Goal: Check status: Check status

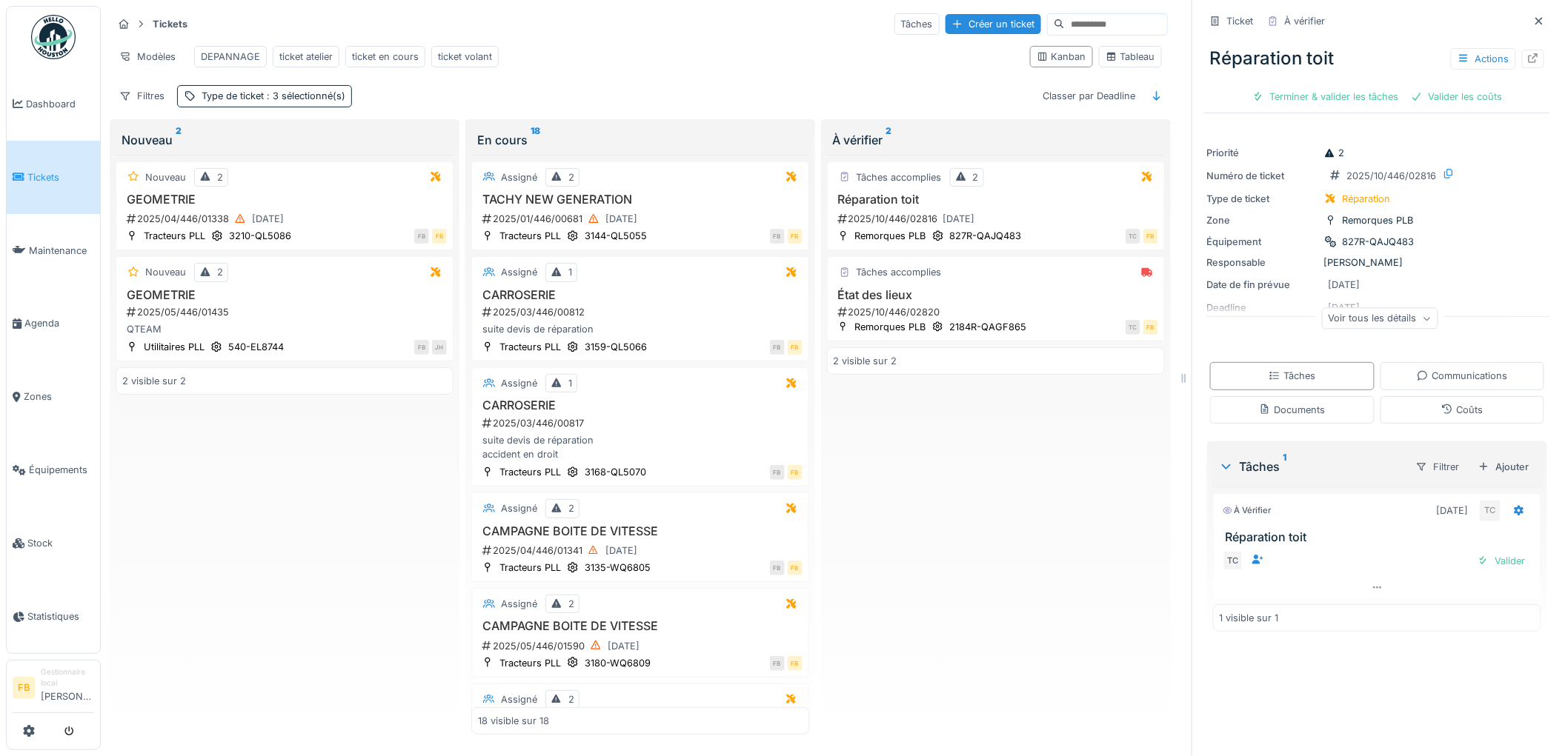
click at [68, 194] on link "Tickets" at bounding box center [53, 177] width 94 height 73
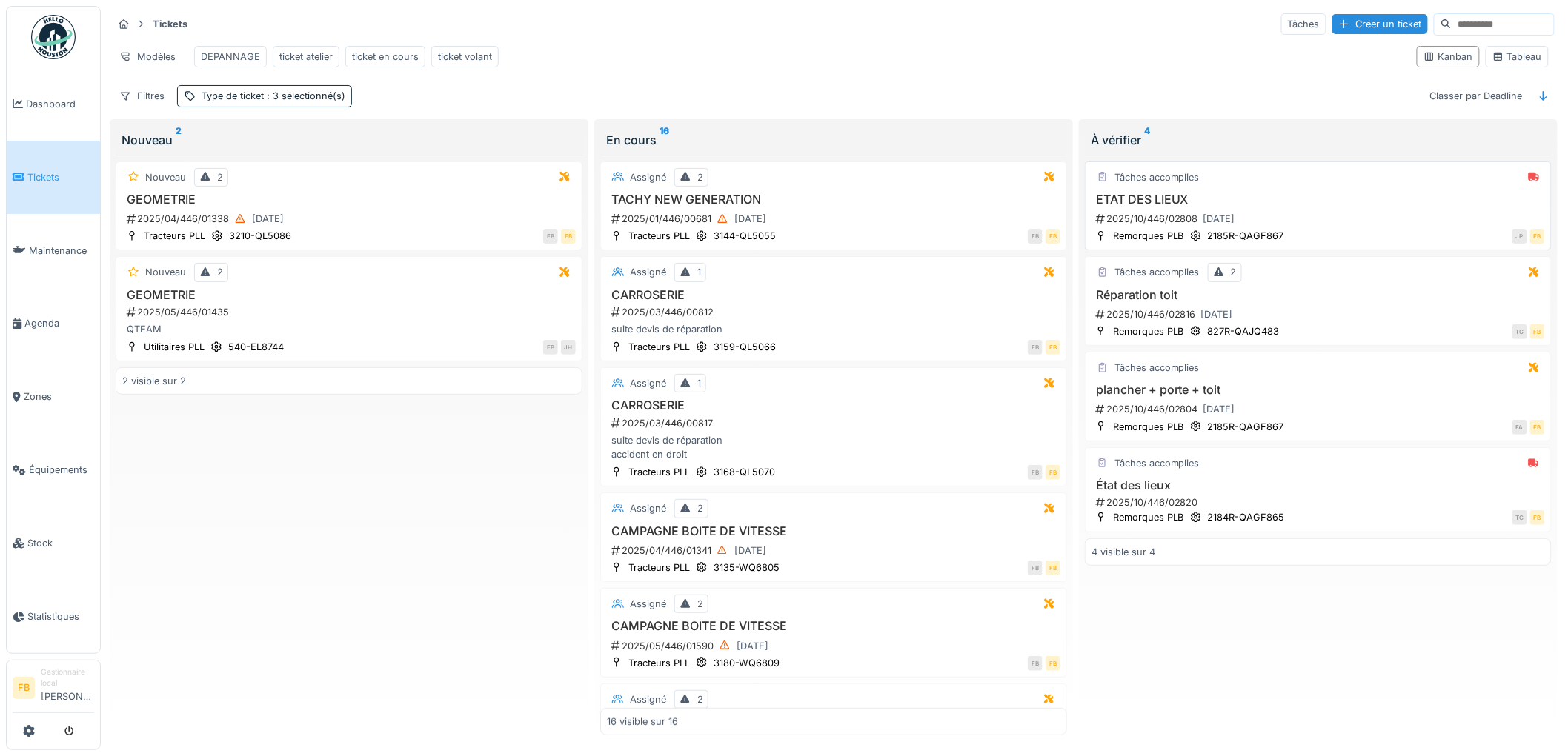
click at [1292, 241] on div "JP FB" at bounding box center [1418, 235] width 252 height 16
click at [1300, 228] on div "2025/10/446/02808 [DATE]" at bounding box center [1319, 219] width 450 height 19
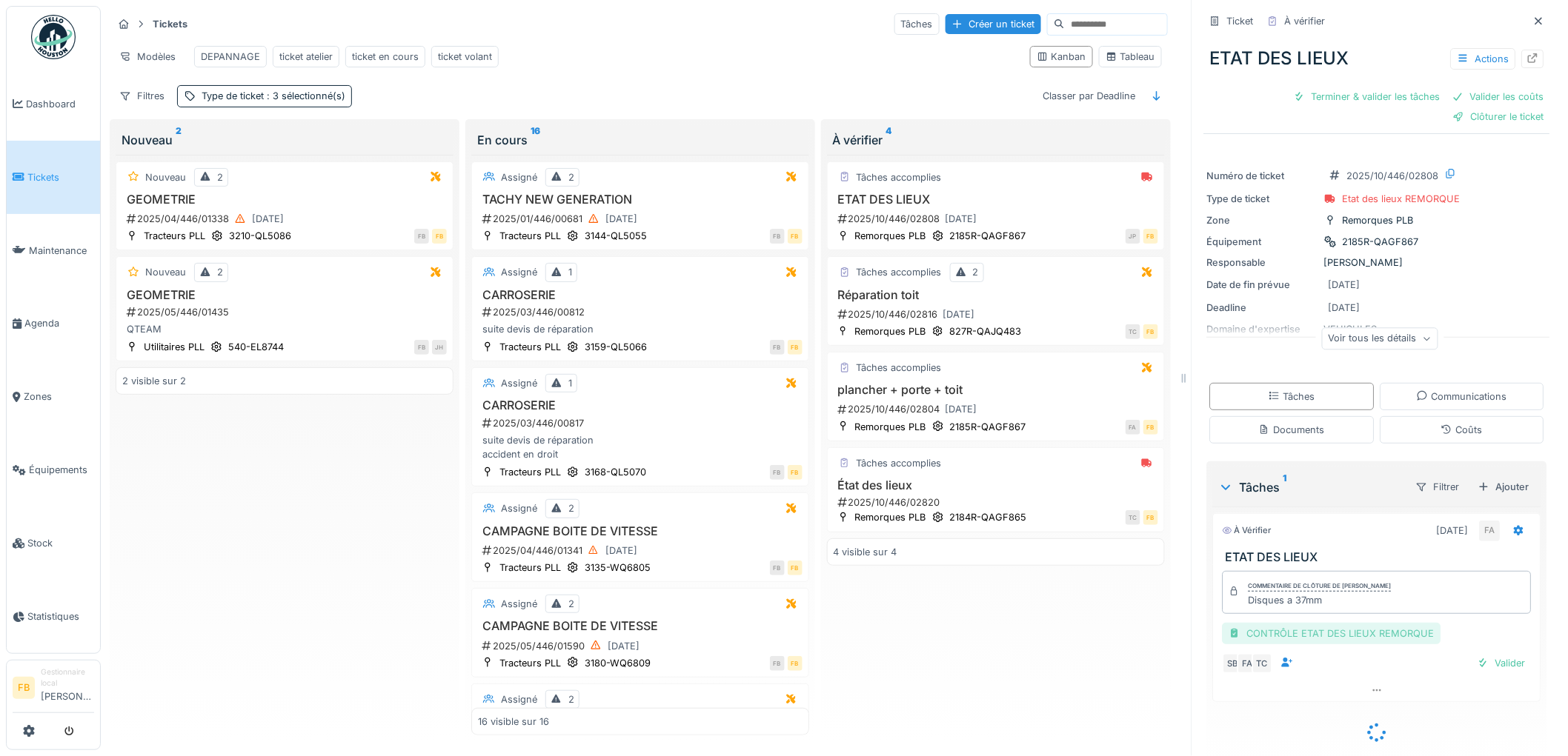
click at [1304, 632] on div "CONTRÔLE ETAT DES LIEUX REMORQUE" at bounding box center [1332, 633] width 219 height 22
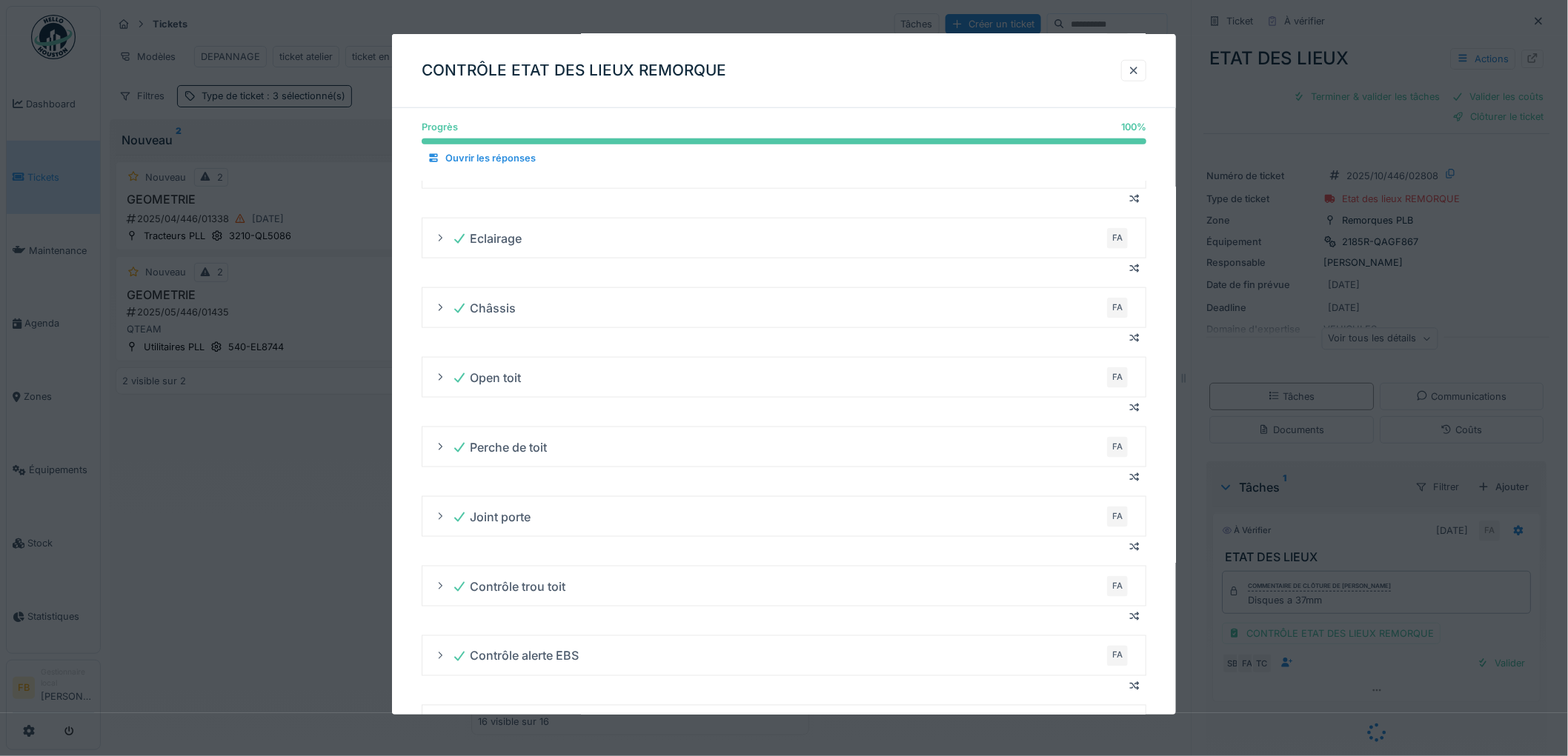
scroll to position [24, 0]
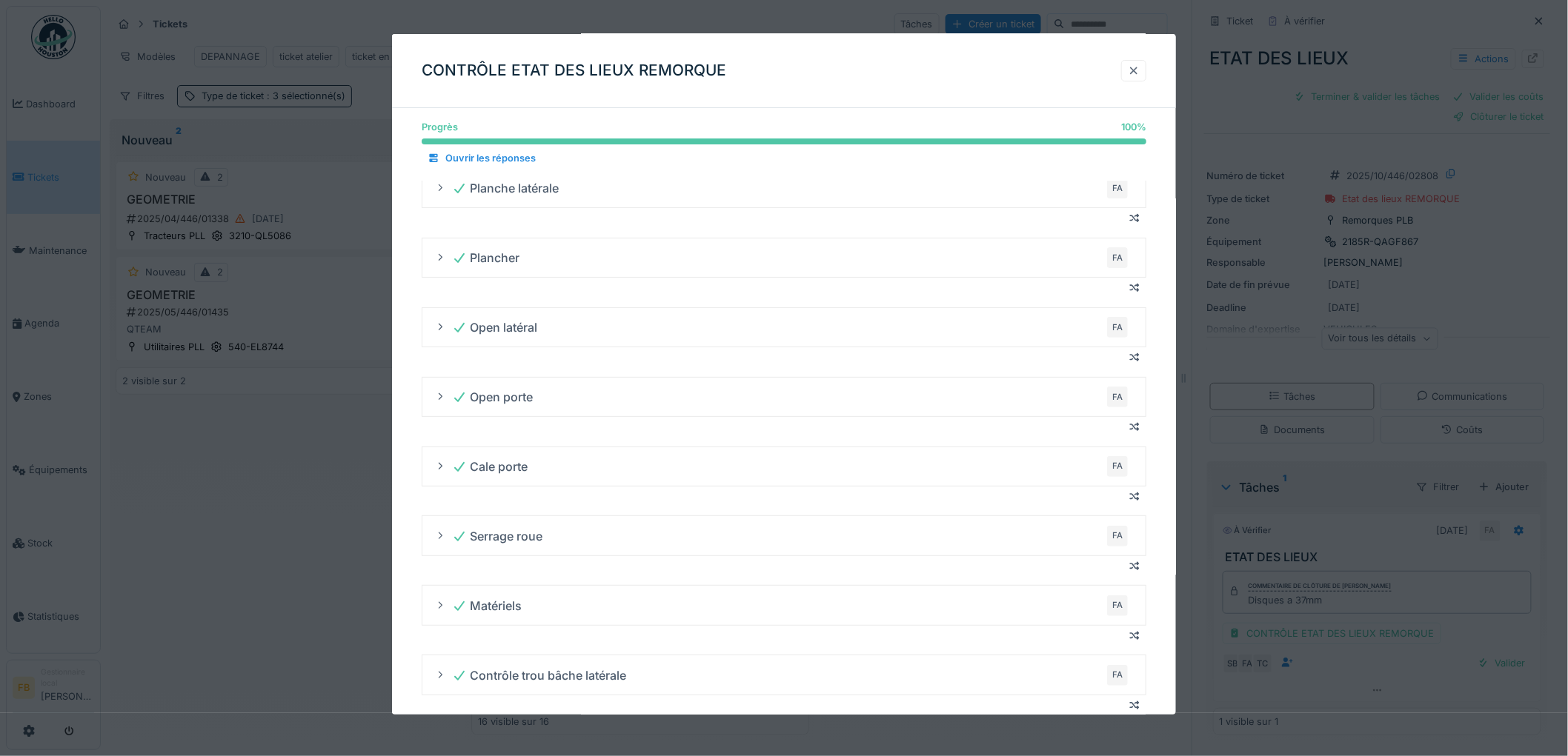
click at [1135, 68] on div at bounding box center [1134, 70] width 12 height 14
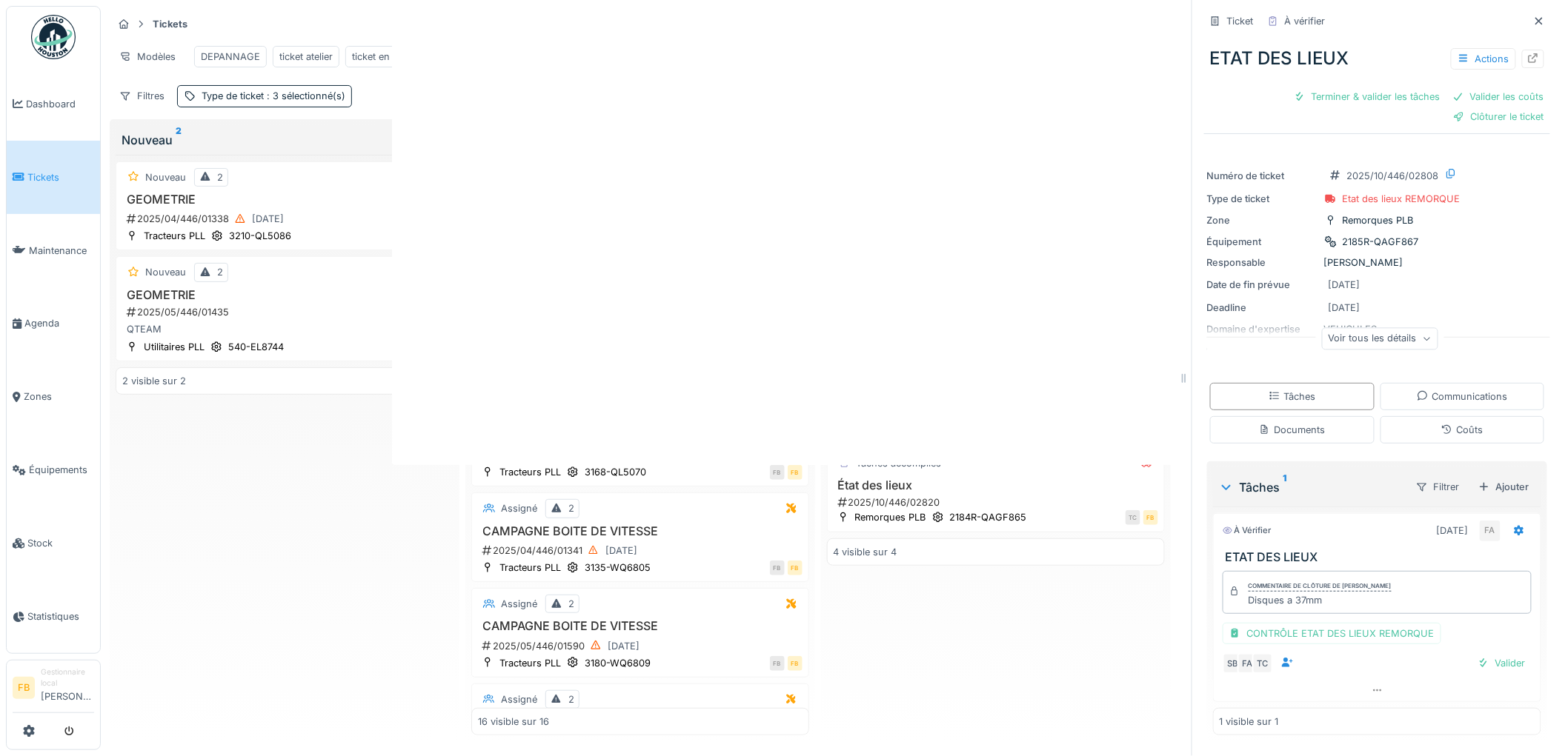
scroll to position [0, 0]
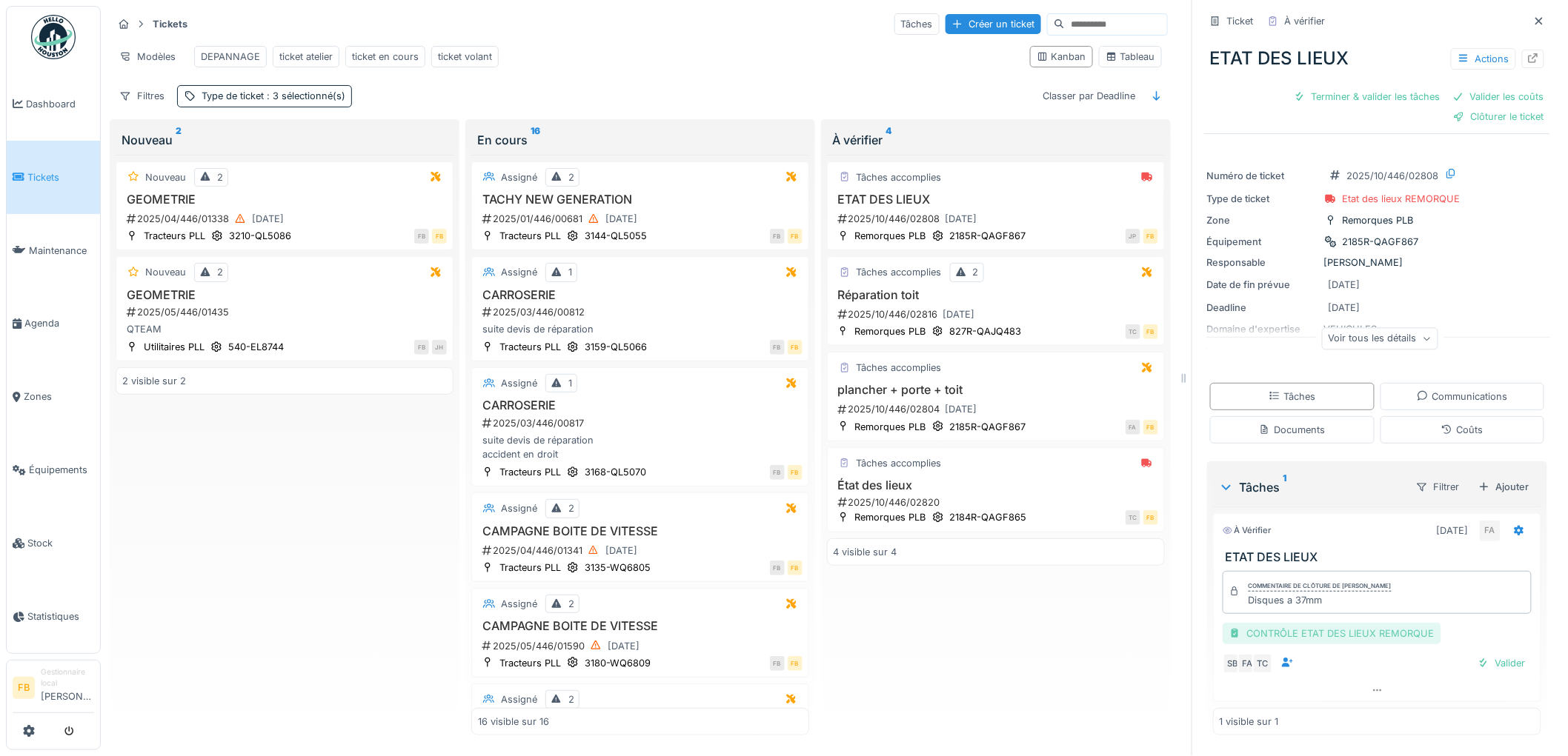
click at [1282, 623] on div "CONTRÔLE ETAT DES LIEUX REMORQUE" at bounding box center [1332, 633] width 219 height 22
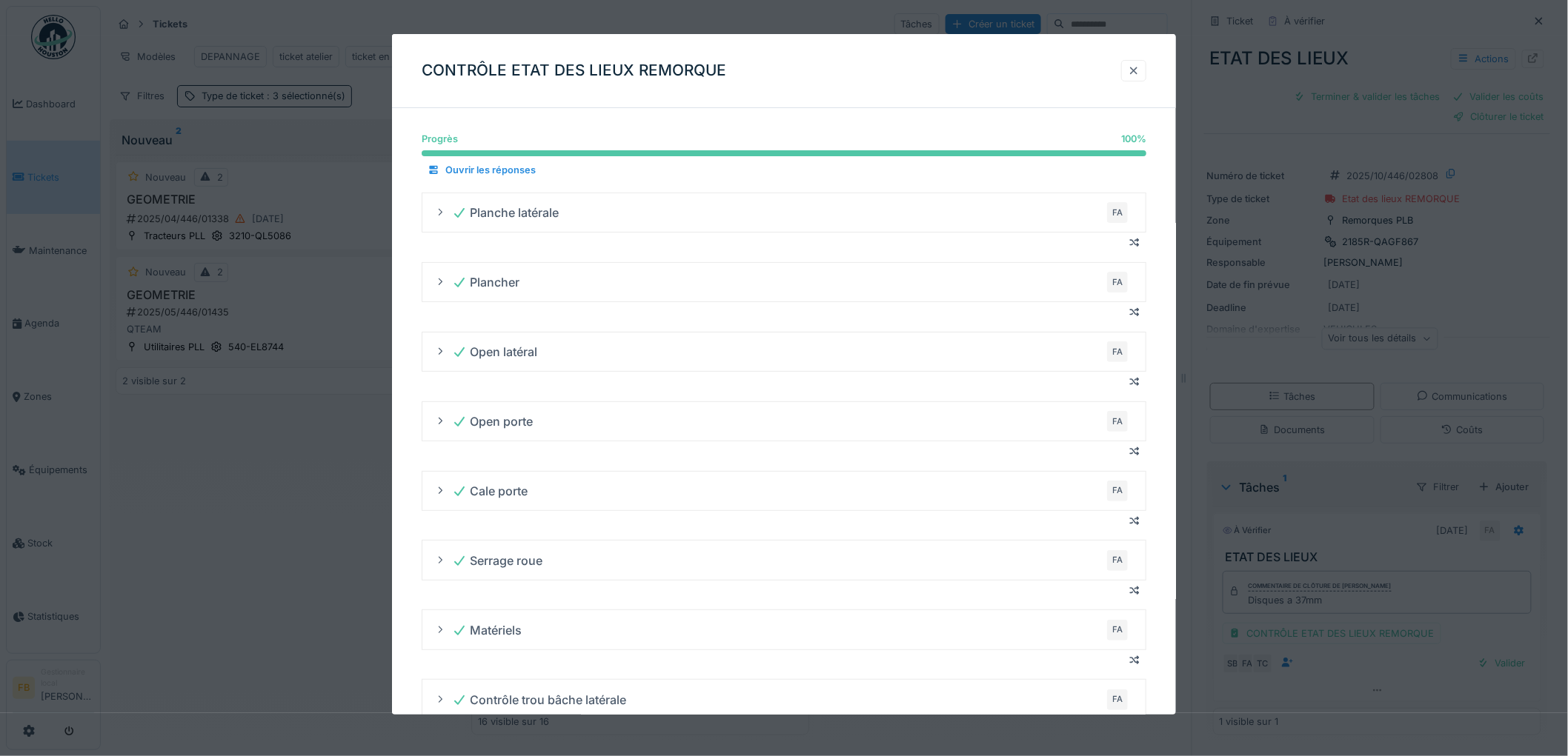
click at [1136, 65] on div at bounding box center [1134, 70] width 12 height 14
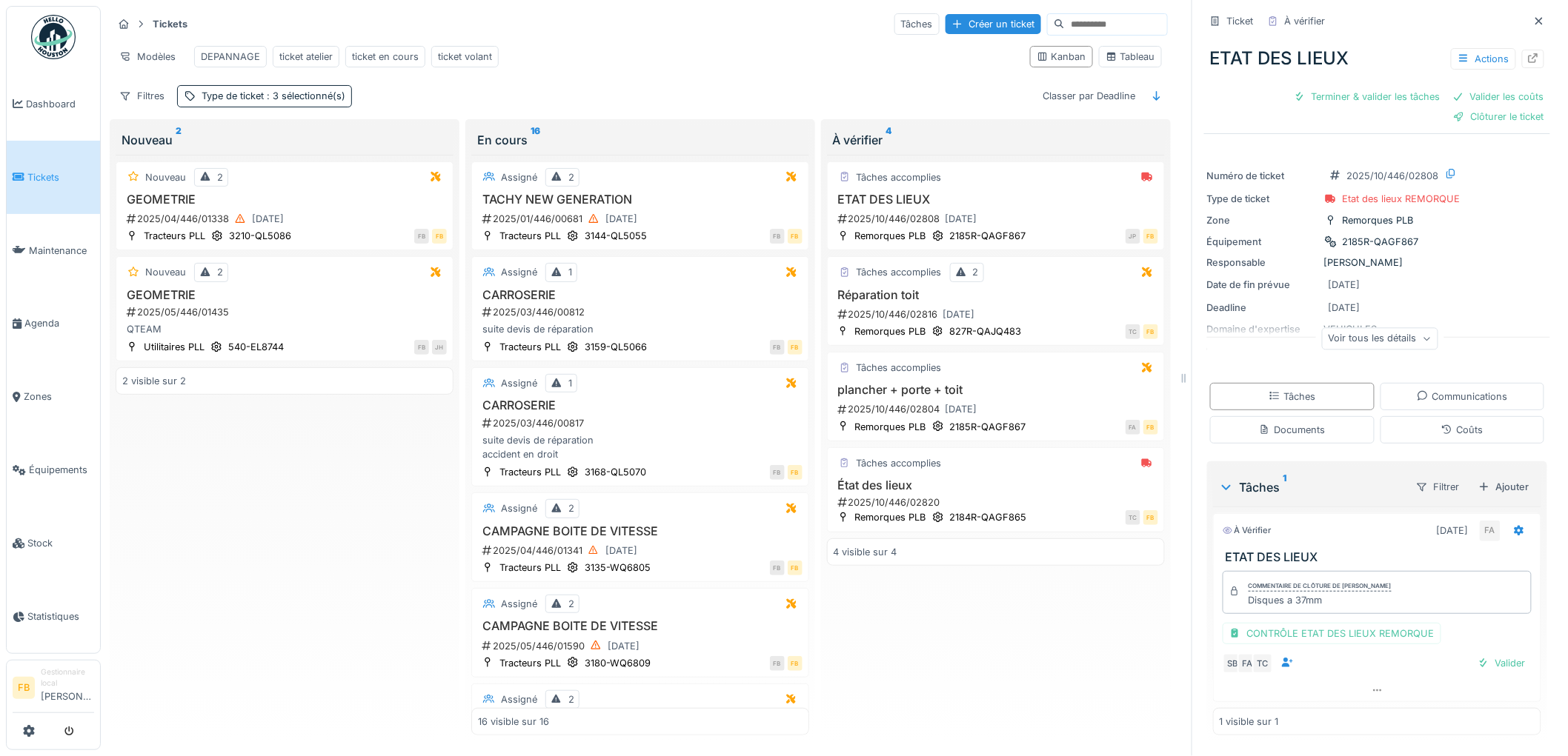
click at [78, 173] on span "Tickets" at bounding box center [60, 177] width 67 height 14
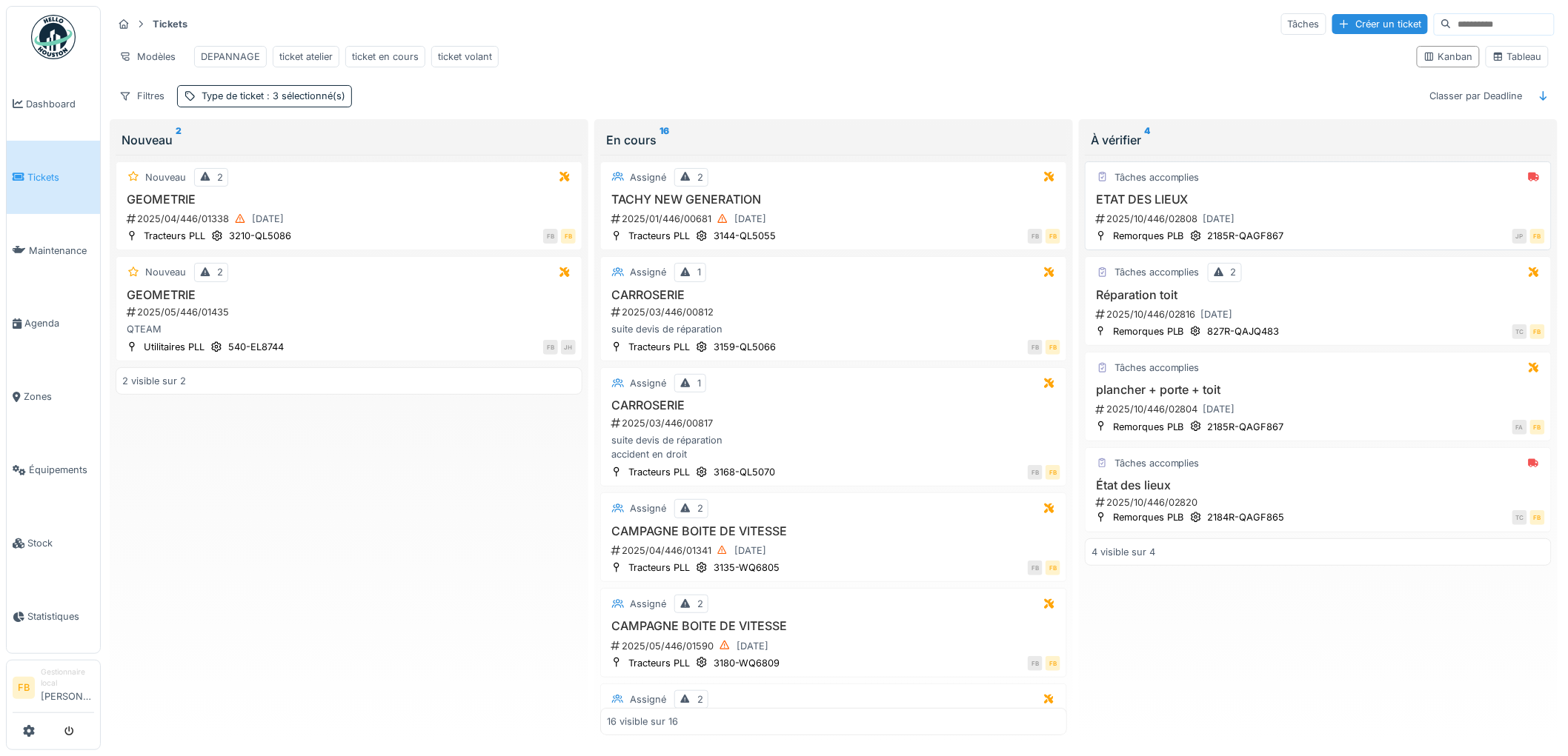
click at [1312, 222] on div "2025/10/446/02808 04/10/2025" at bounding box center [1319, 219] width 450 height 19
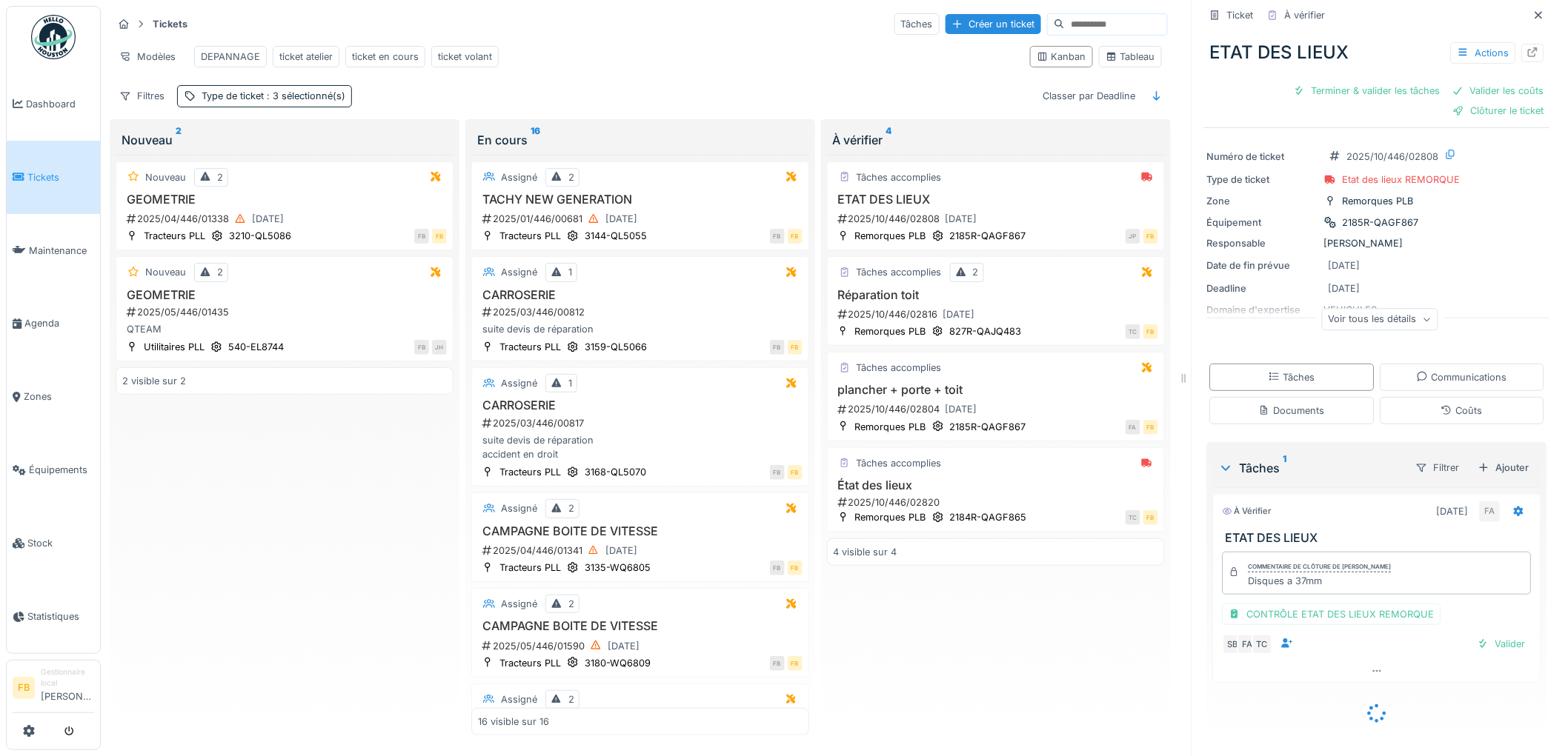
scroll to position [1, 0]
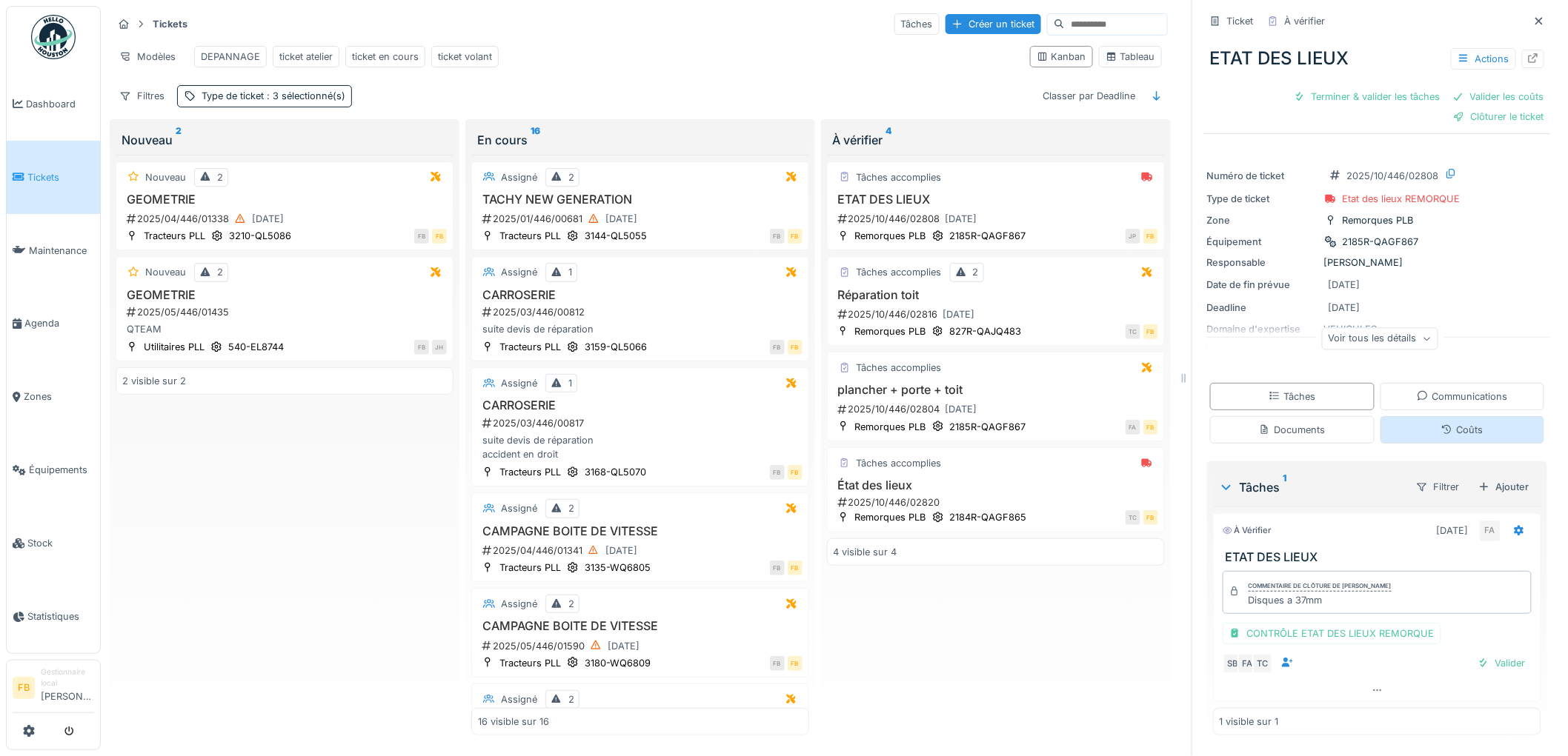
click at [1441, 430] on icon at bounding box center [1447, 430] width 12 height 9
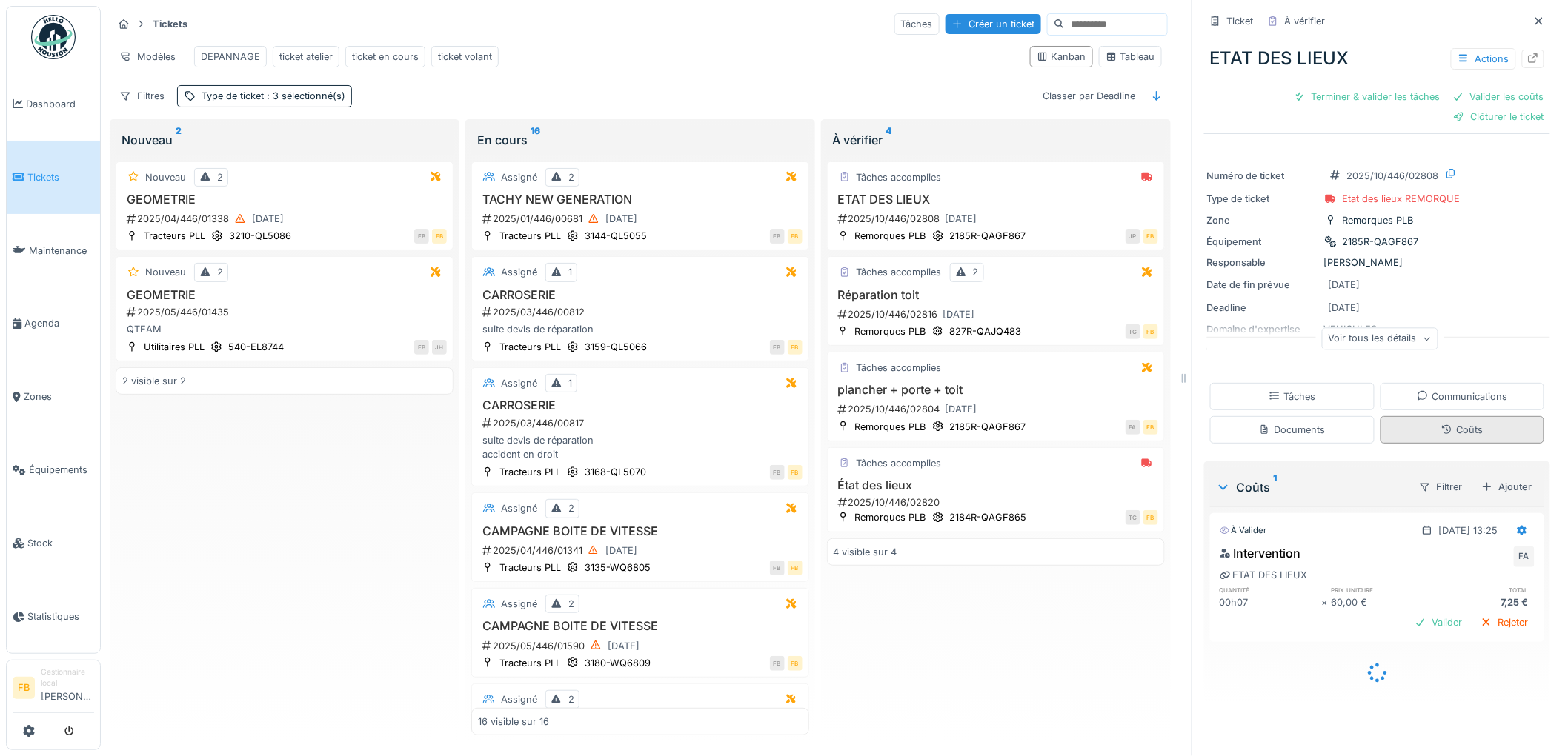
scroll to position [0, 0]
click at [1441, 425] on icon at bounding box center [1447, 430] width 12 height 9
click at [1418, 423] on div "Coûts" at bounding box center [1462, 430] width 164 height 27
click at [1227, 383] on div "Tâches" at bounding box center [1292, 396] width 164 height 27
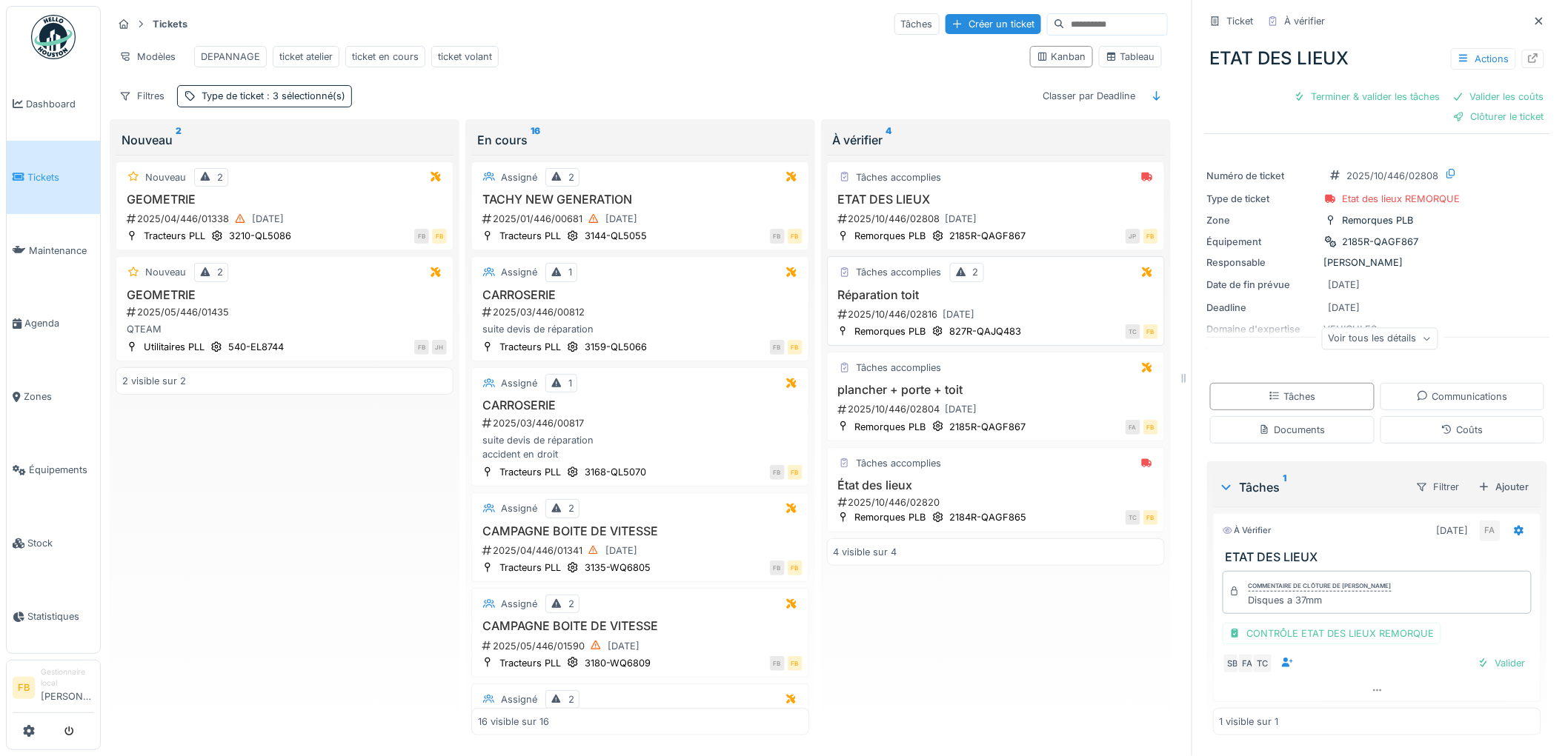
click at [997, 295] on h3 "Réparation toit" at bounding box center [996, 295] width 325 height 14
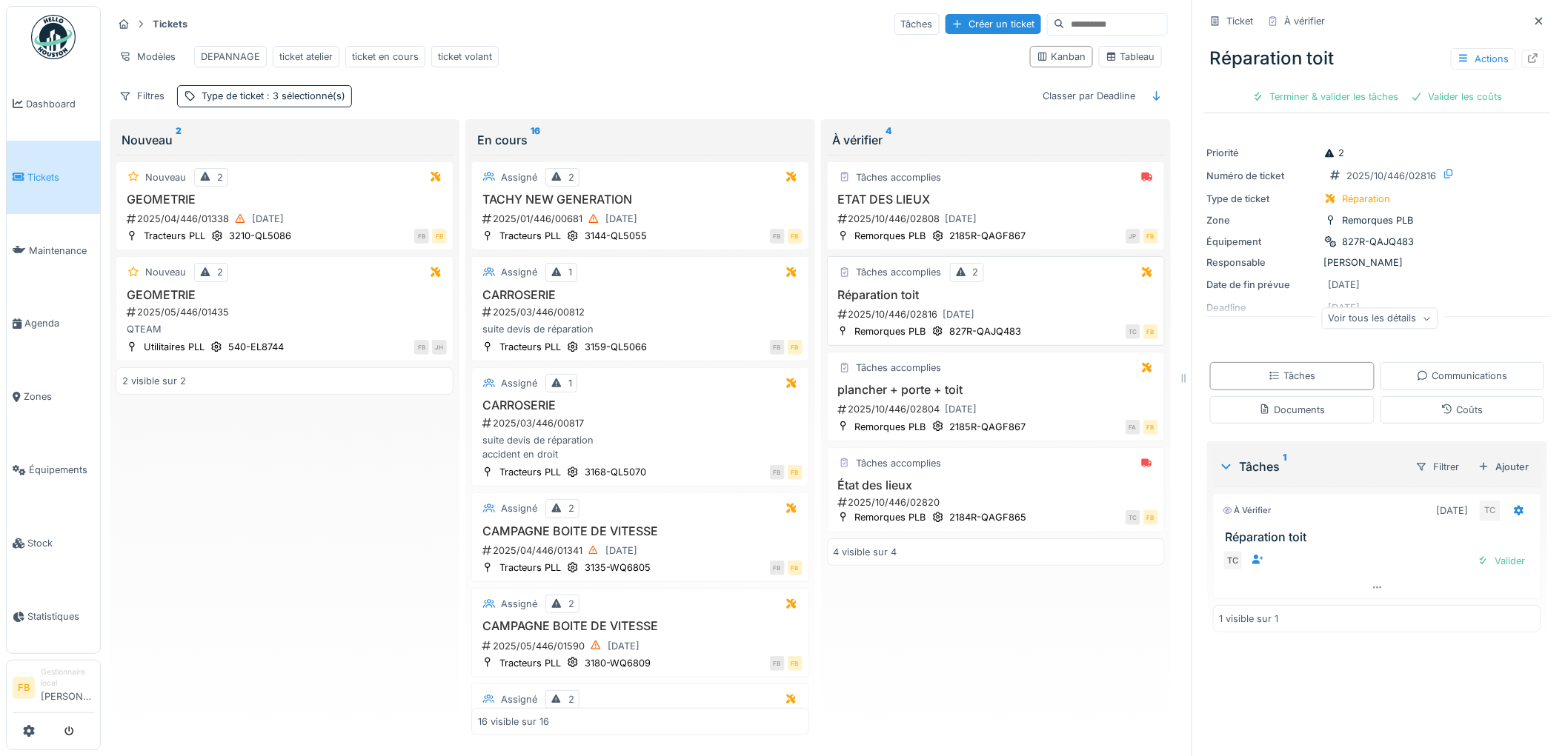
click at [1046, 326] on div "TC FB" at bounding box center [1094, 331] width 129 height 16
click at [1050, 301] on h3 "Réparation toit" at bounding box center [996, 295] width 325 height 14
click at [1441, 403] on div "Coûts" at bounding box center [1462, 410] width 41 height 14
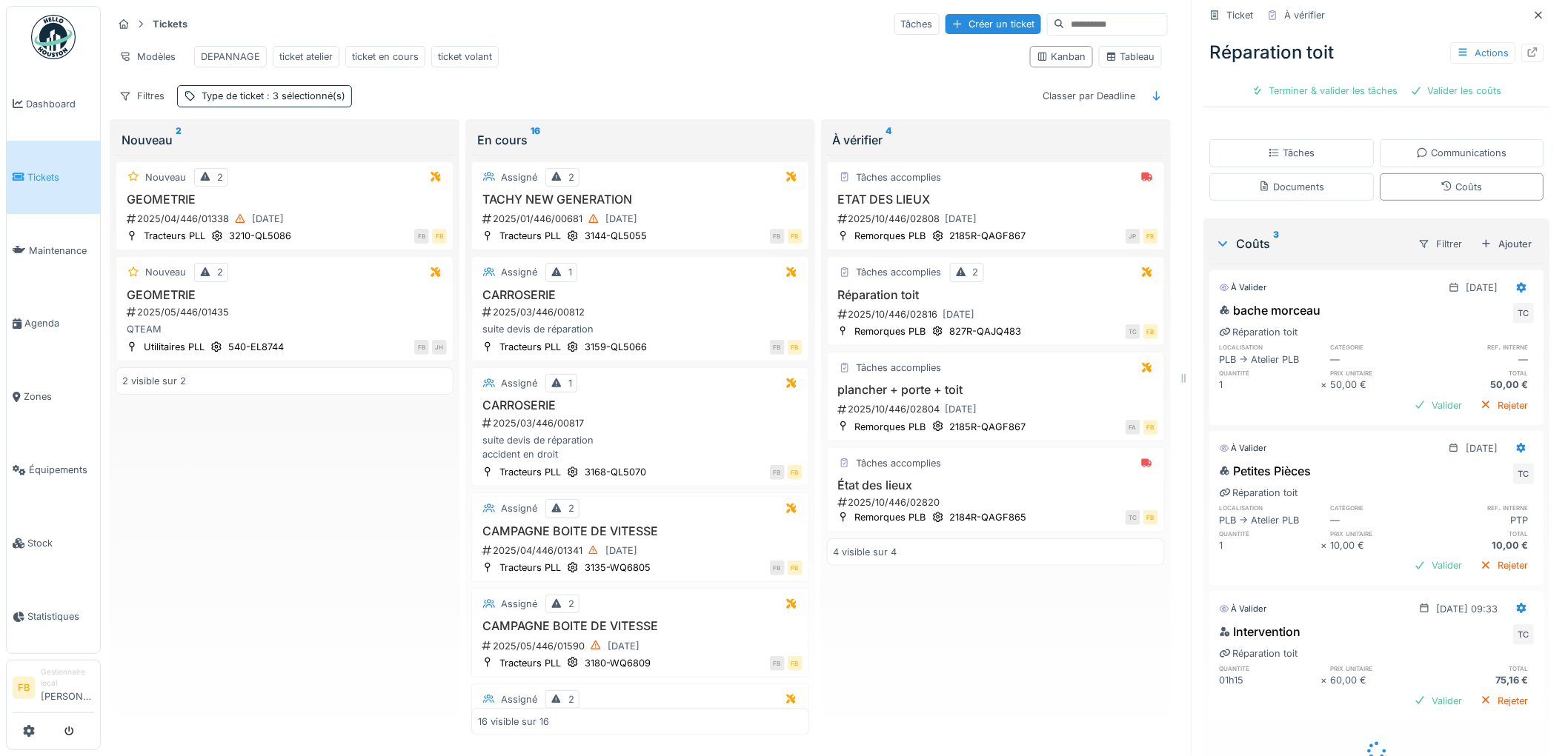
scroll to position [265, 0]
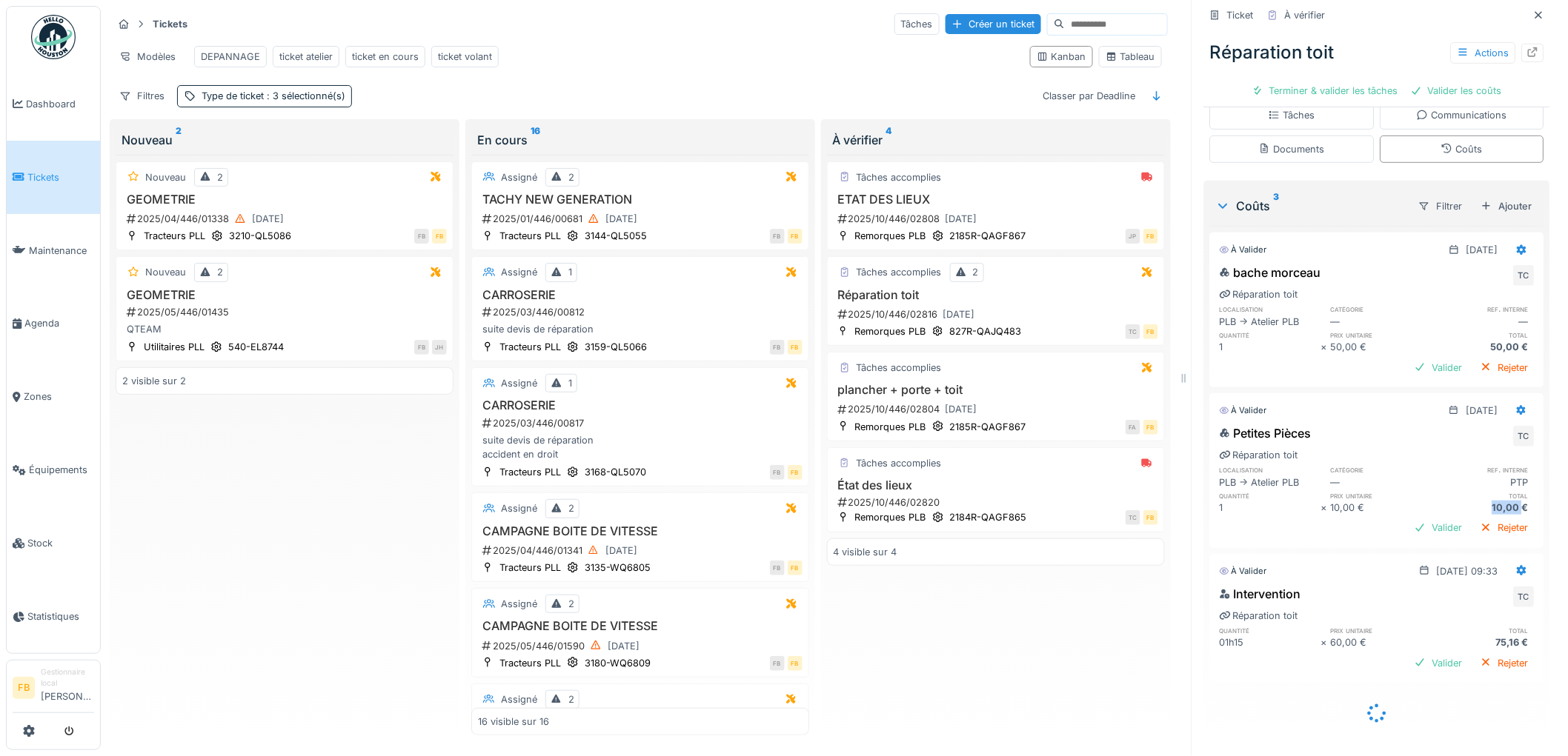
drag, startPoint x: 1499, startPoint y: 495, endPoint x: 1456, endPoint y: 492, distance: 43.1
click at [1456, 501] on div "10,00 €" at bounding box center [1484, 507] width 101 height 14
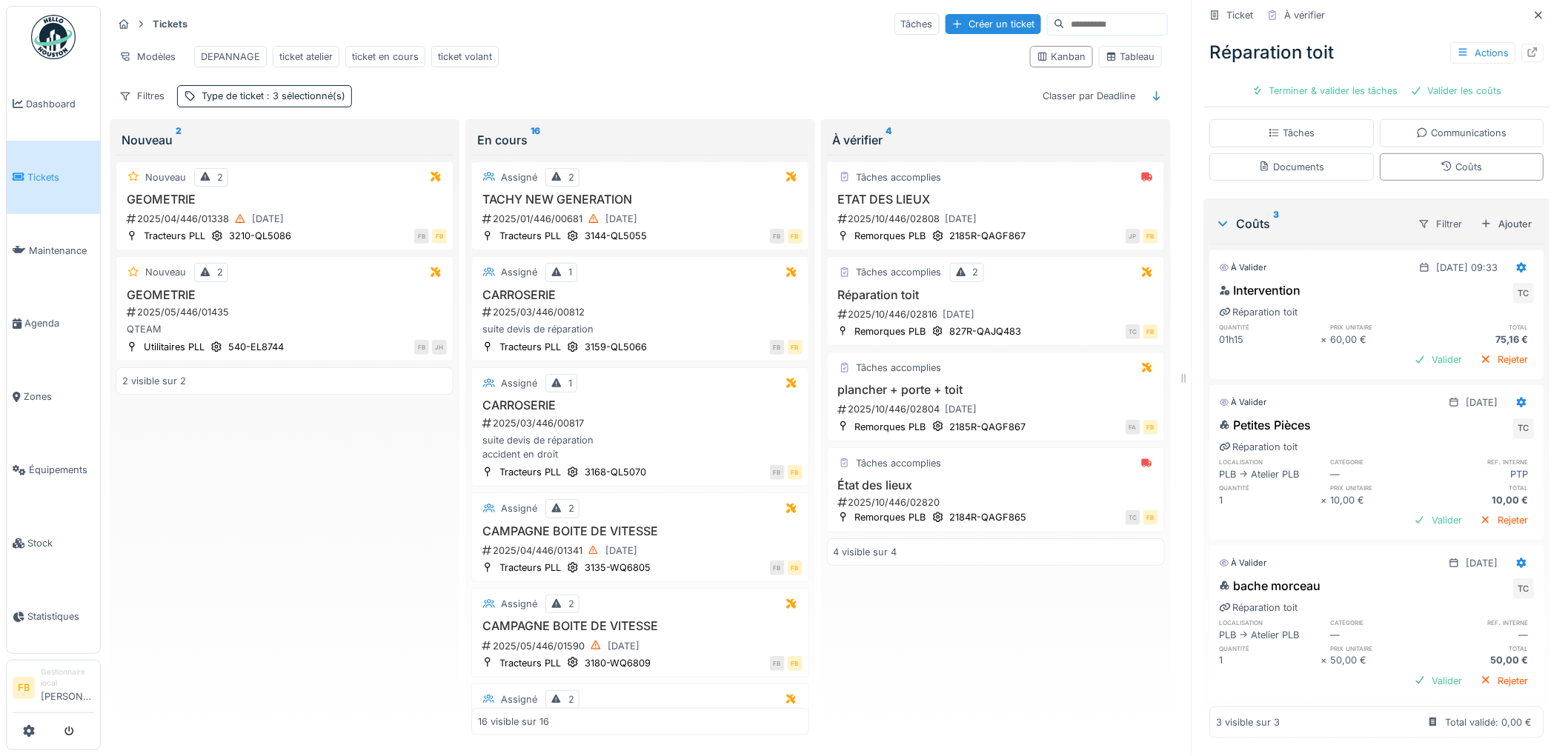
scroll to position [248, 0]
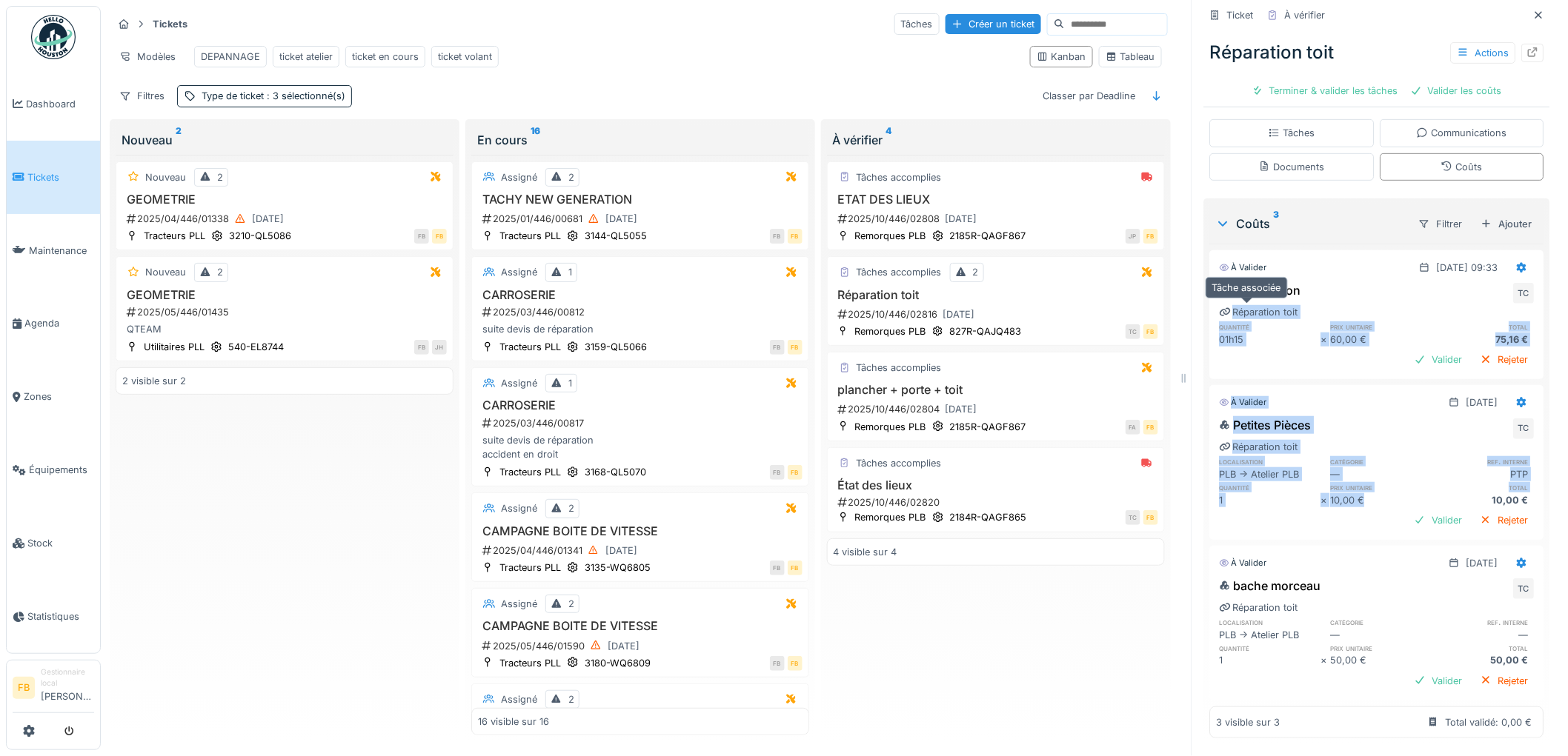
drag, startPoint x: 1347, startPoint y: 487, endPoint x: 1256, endPoint y: 340, distance: 172.9
click at [1241, 327] on div "À valider 03/10/2025 @ 09:33 Intervention TC Réparation toit quantité prix unit…" at bounding box center [1378, 491] width 334 height 495
click at [1264, 350] on div "Valider Rejeter" at bounding box center [1378, 359] width 315 height 20
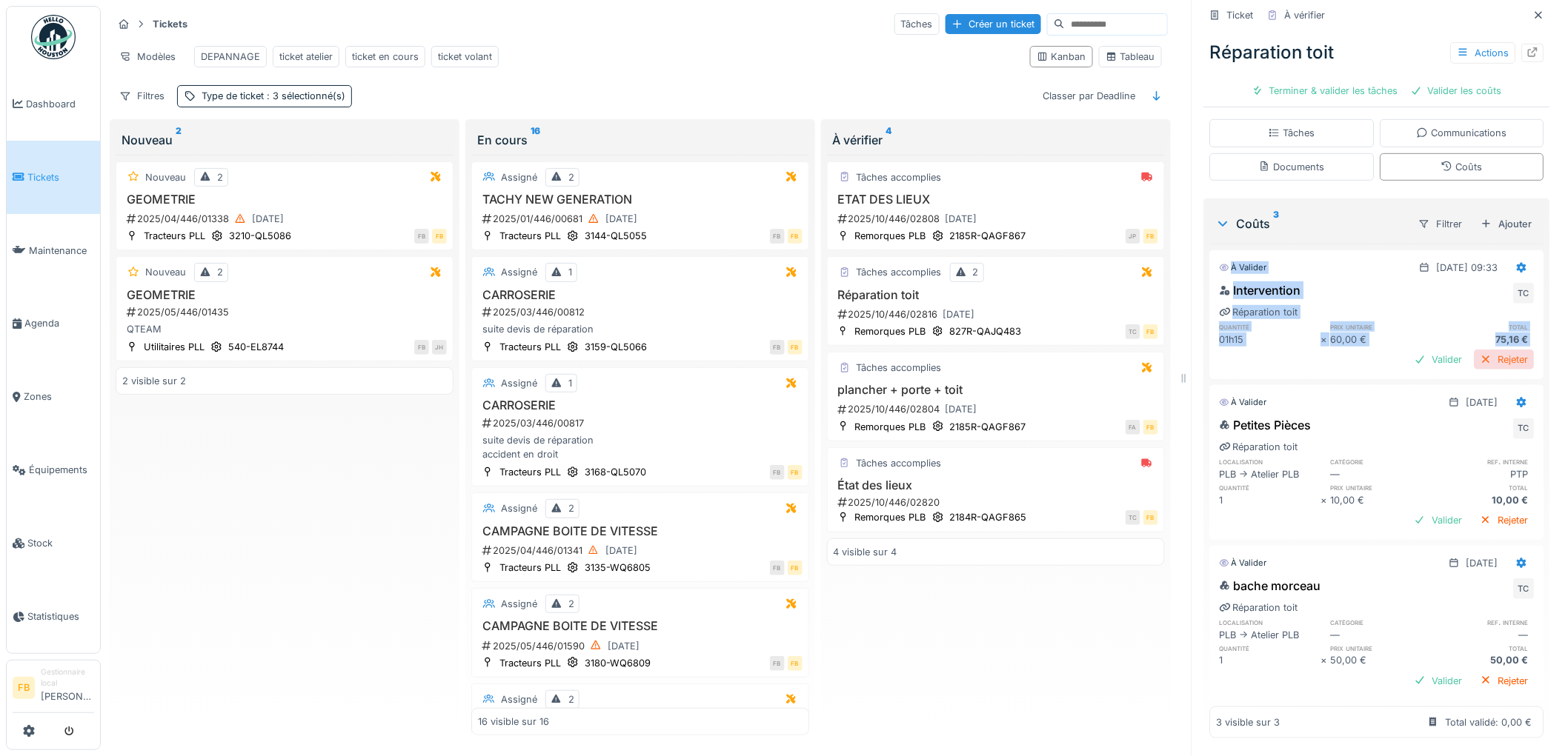
drag, startPoint x: 1199, startPoint y: 251, endPoint x: 1510, endPoint y: 340, distance: 323.5
click at [1510, 340] on div "À valider 03/10/2025 @ 09:33 Intervention TC Réparation toit quantité prix unit…" at bounding box center [1378, 314] width 334 height 129
click at [1514, 330] on div "Intervention TC Réparation toit quantité prix unitaire total 01h15 × 60,00 € 75…" at bounding box center [1378, 326] width 334 height 97
drag, startPoint x: 1517, startPoint y: 342, endPoint x: 1286, endPoint y: 297, distance: 235.3
click at [1286, 297] on div "Intervention TC Réparation toit quantité prix unitaire total 01h15 × 60,00 € 75…" at bounding box center [1378, 326] width 334 height 97
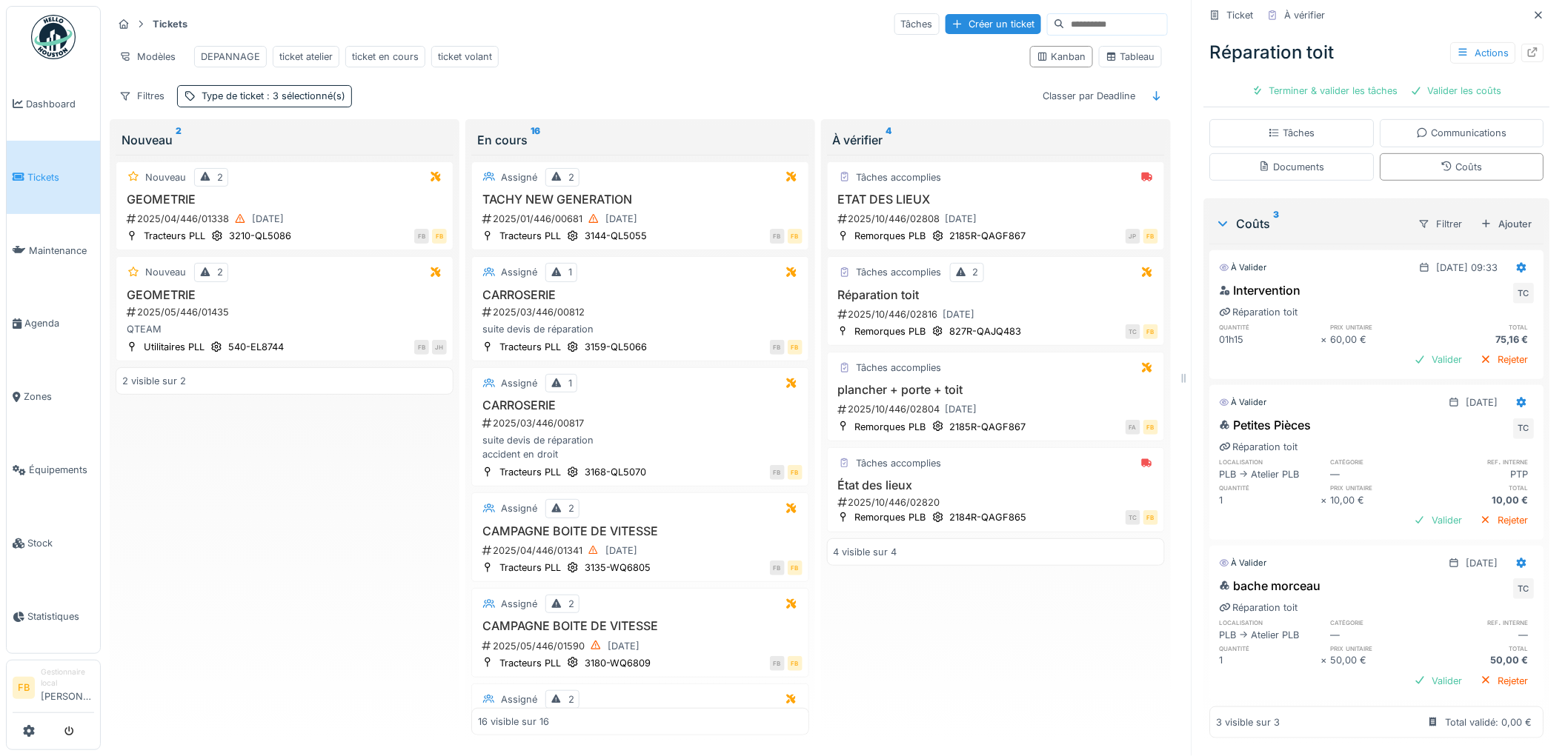
click at [1319, 282] on div "Intervention TC" at bounding box center [1378, 293] width 315 height 23
